Goal: Task Accomplishment & Management: Complete application form

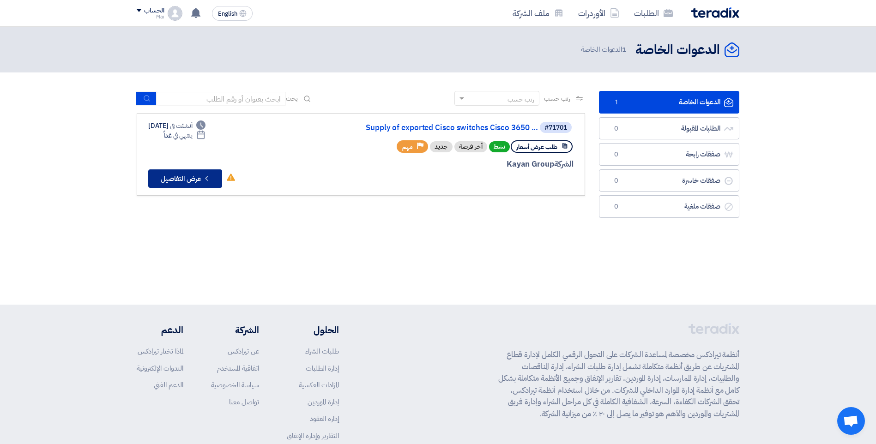
click at [183, 185] on button "Check details عرض التفاصيل" at bounding box center [185, 178] width 74 height 18
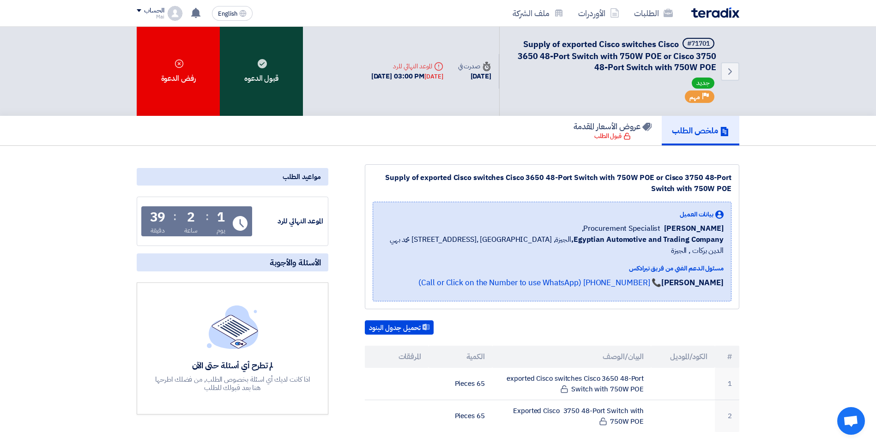
click at [285, 99] on div "قبول الدعوه" at bounding box center [261, 71] width 83 height 89
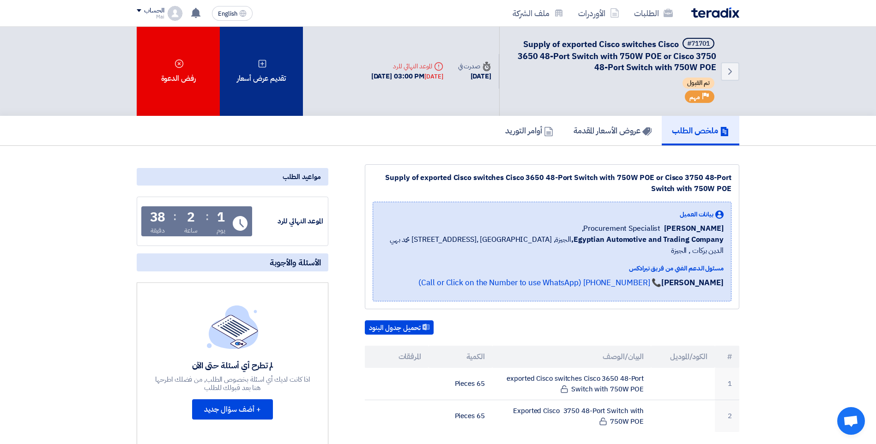
click at [273, 77] on div "تقديم عرض أسعار" at bounding box center [261, 71] width 83 height 89
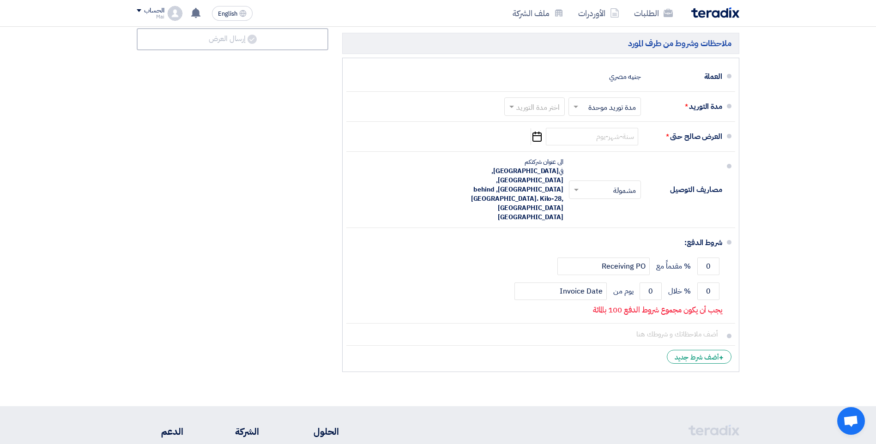
scroll to position [554, 0]
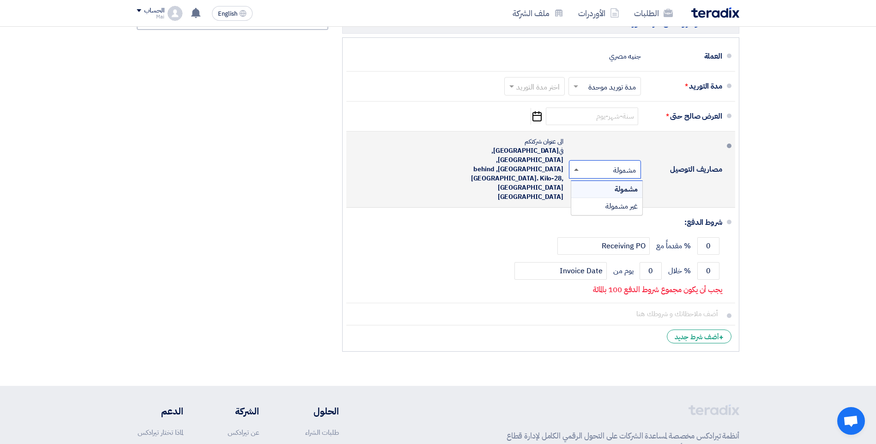
click at [575, 169] on span at bounding box center [576, 170] width 5 height 2
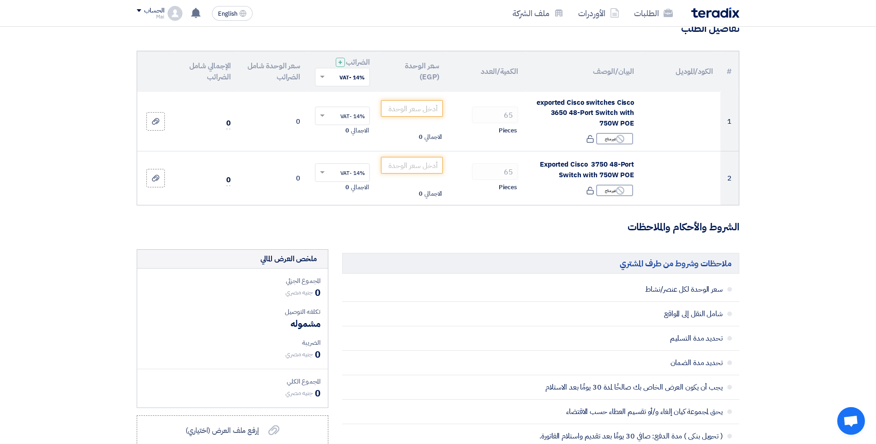
scroll to position [0, 0]
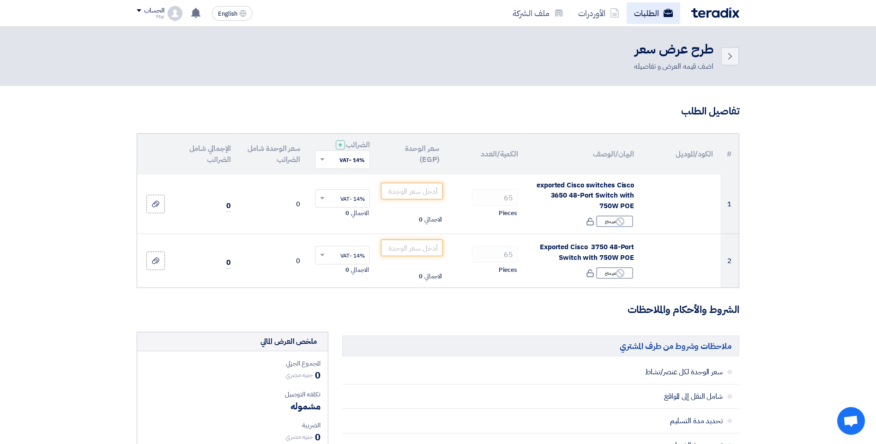
click at [668, 7] on link "الطلبات" at bounding box center [653, 13] width 54 height 22
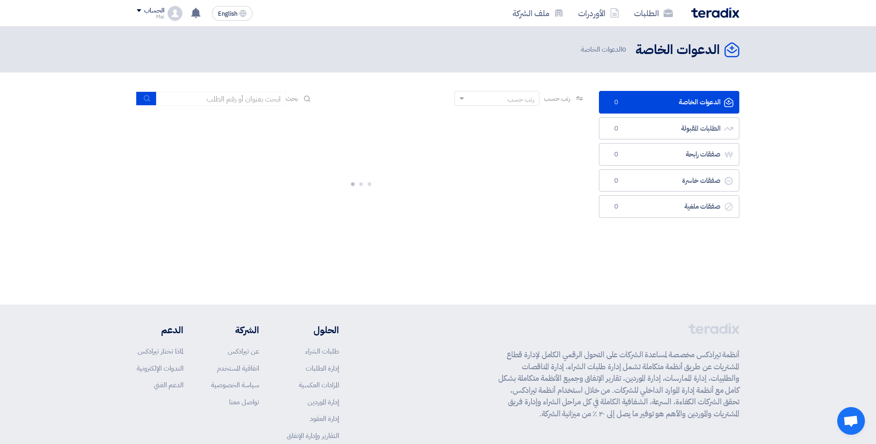
click at [682, 103] on link "الدعوات الخاصة الدعوات الخاصة 0" at bounding box center [669, 102] width 140 height 23
click at [158, 12] on div "الحساب" at bounding box center [154, 11] width 20 height 8
